Goal: Transaction & Acquisition: Download file/media

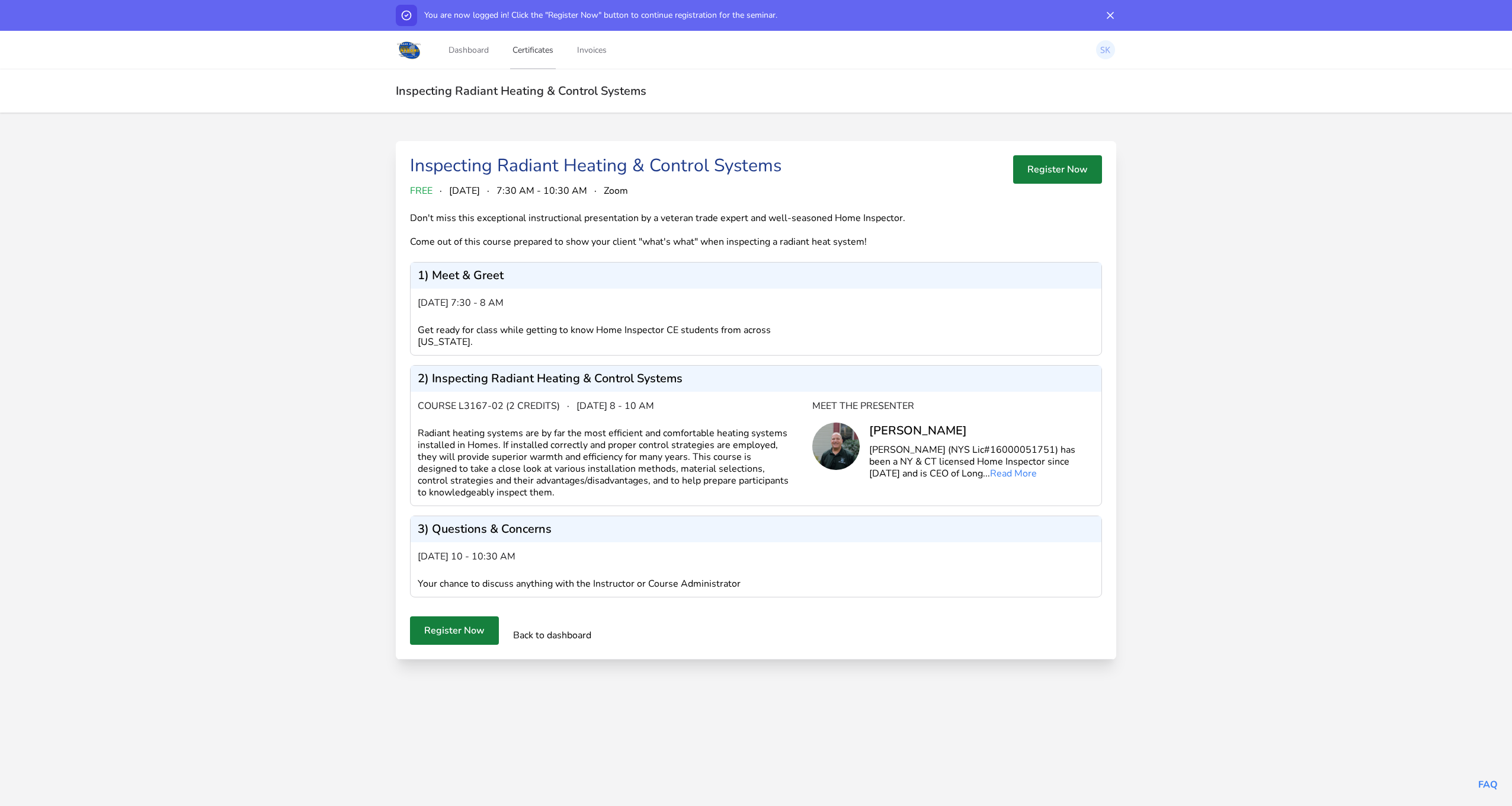
click at [514, 47] on link "Certificates" at bounding box center [533, 50] width 46 height 39
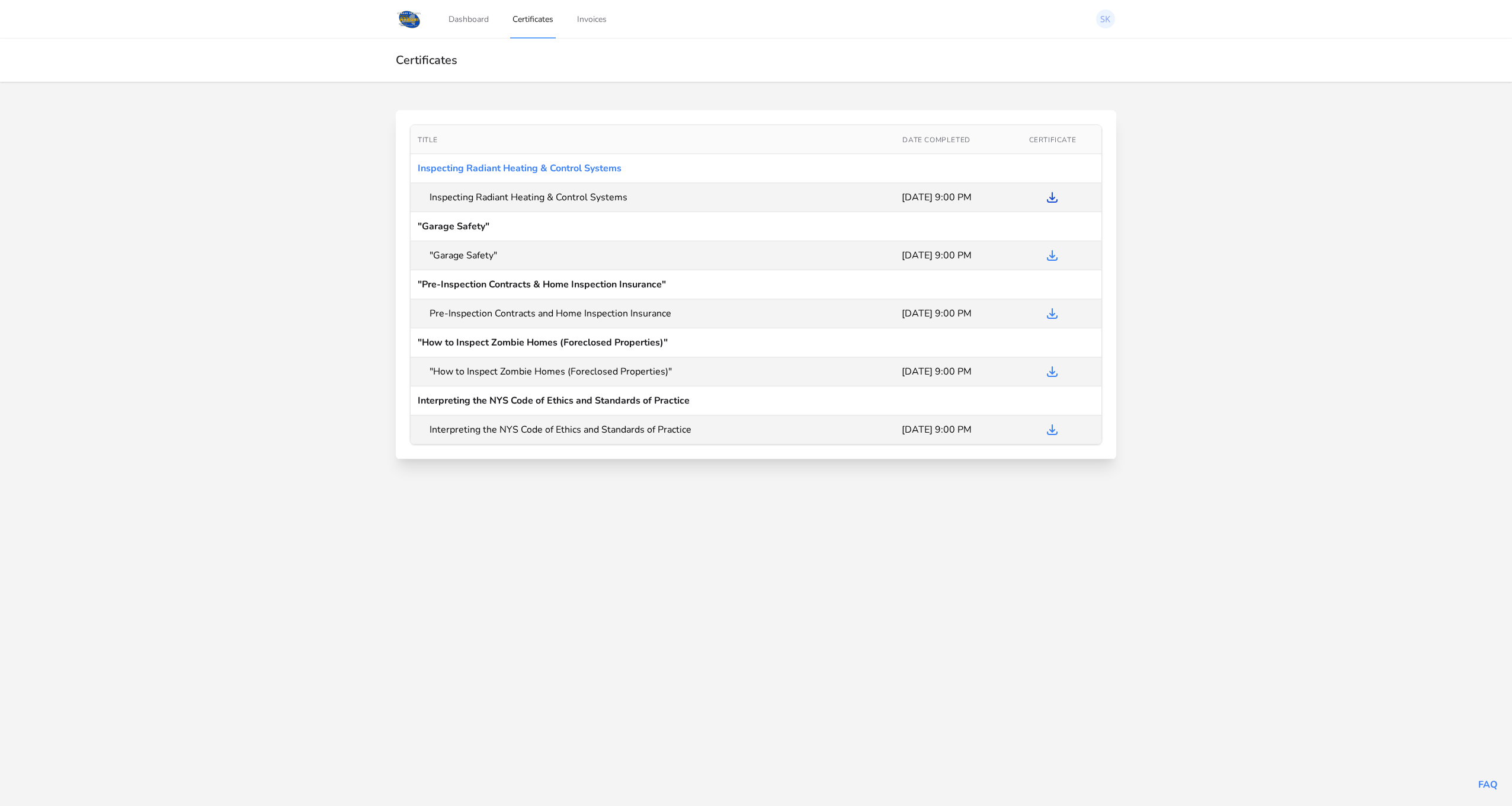
click at [1055, 198] on icon "Download Certificate" at bounding box center [1052, 198] width 14 height 14
click at [469, 23] on link "Dashboard" at bounding box center [468, 19] width 45 height 39
